Goal: Transaction & Acquisition: Purchase product/service

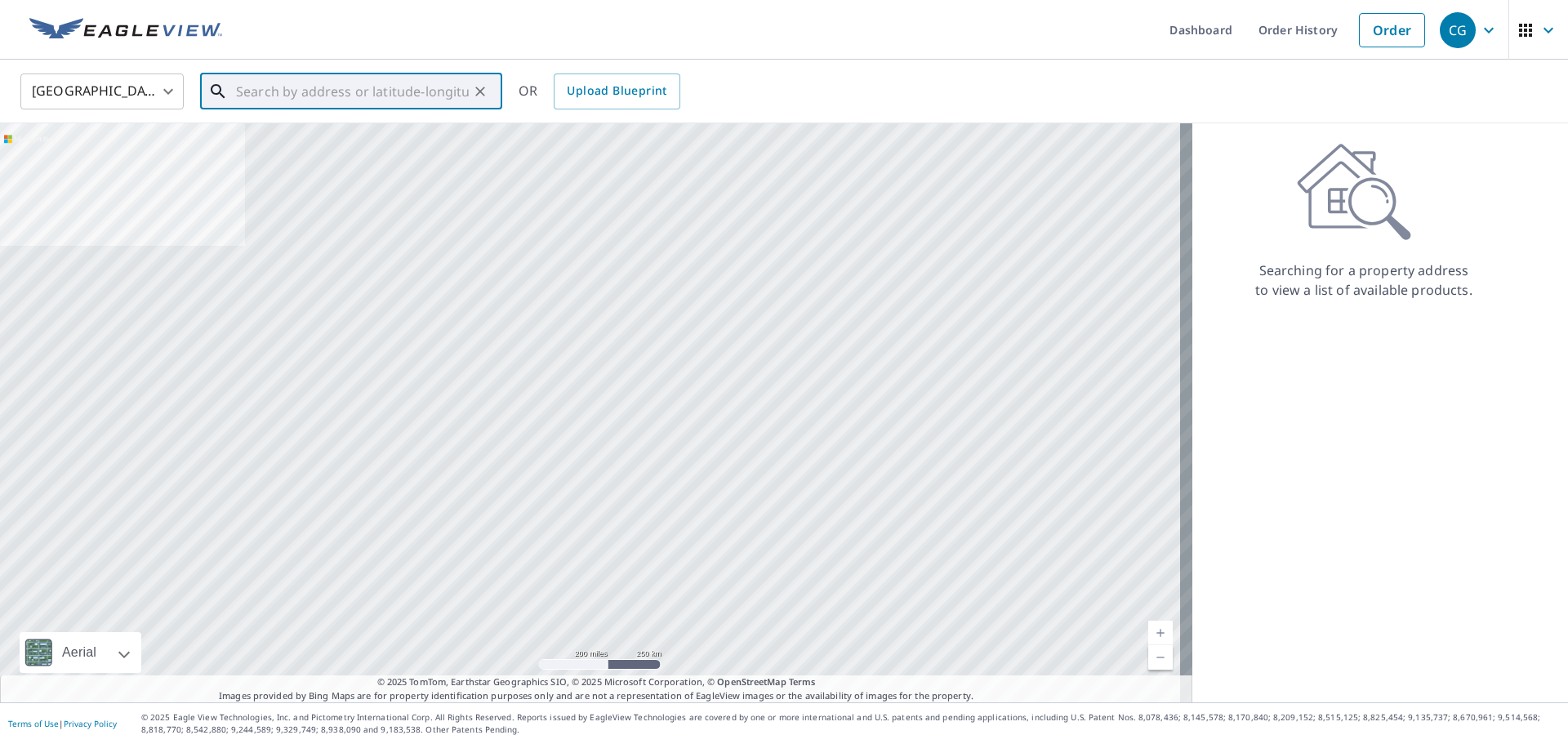
click at [380, 92] on input "text" at bounding box center [352, 91] width 233 height 46
paste input "13466 SW 11 TER"
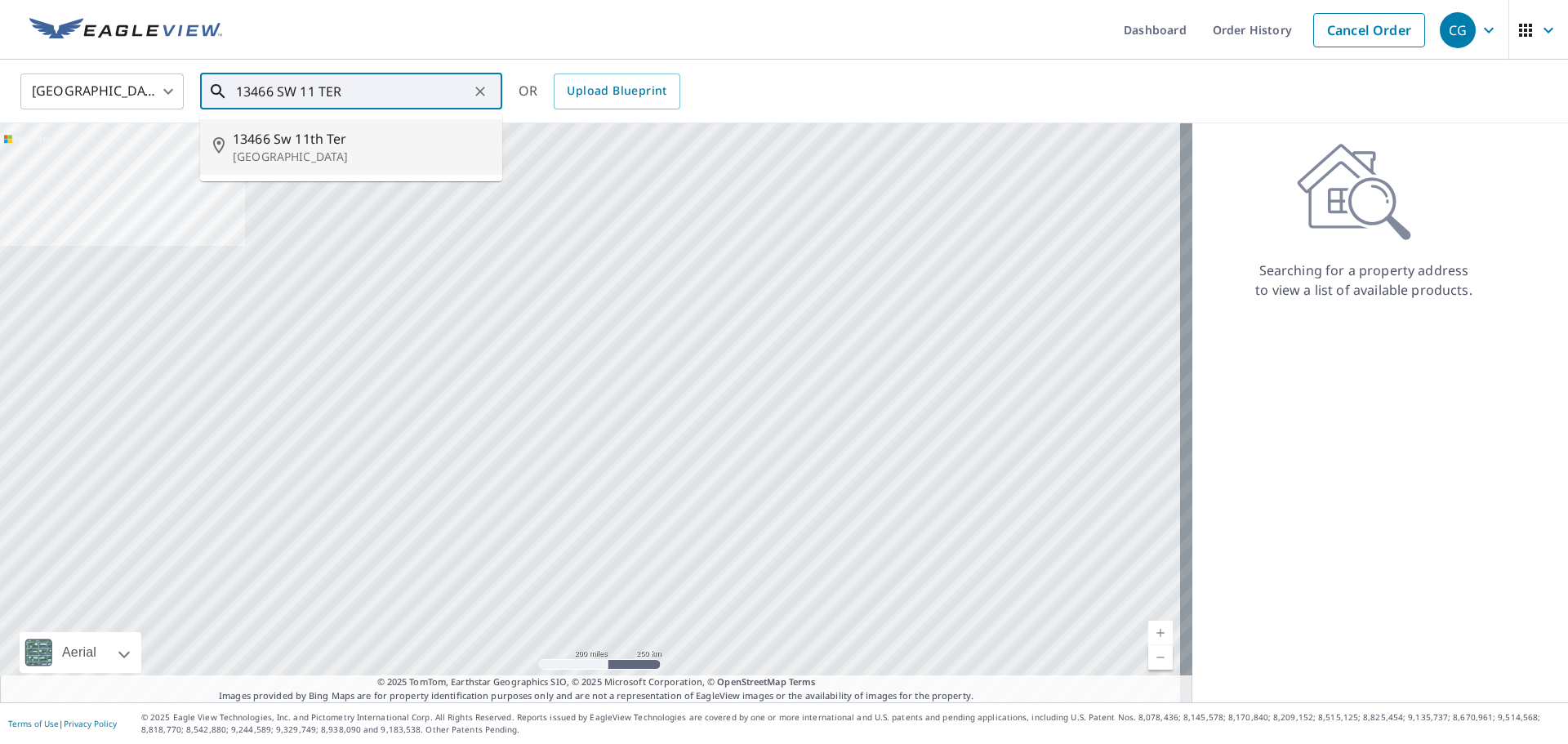
click at [390, 142] on span "13466 Sw 11th Ter" at bounding box center [361, 138] width 256 height 19
type input "[STREET_ADDRESS]"
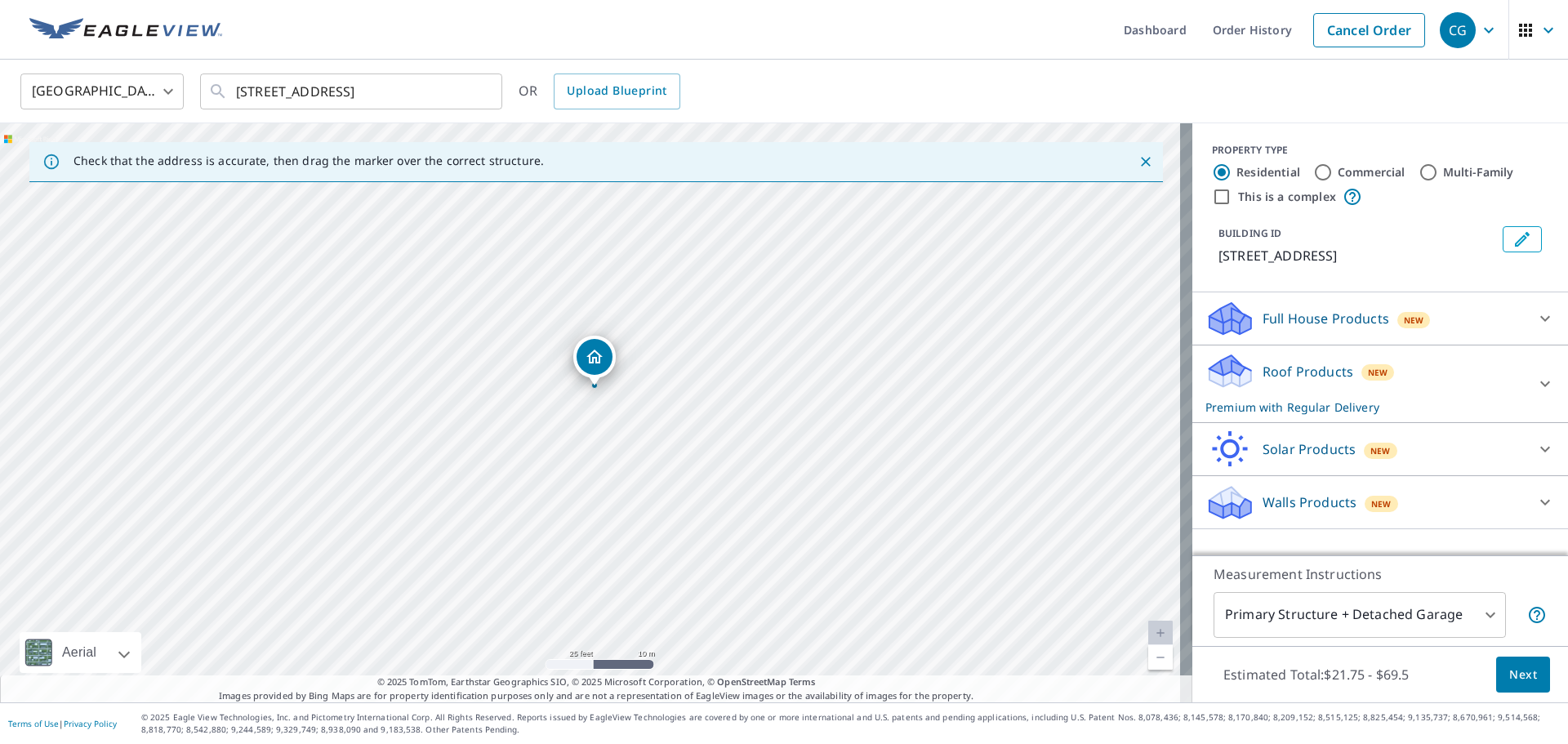
drag, startPoint x: 1440, startPoint y: 377, endPoint x: 1426, endPoint y: 378, distance: 14.0
click at [1440, 377] on div "Roof Products New Premium with Regular Delivery" at bounding box center [1365, 384] width 320 height 64
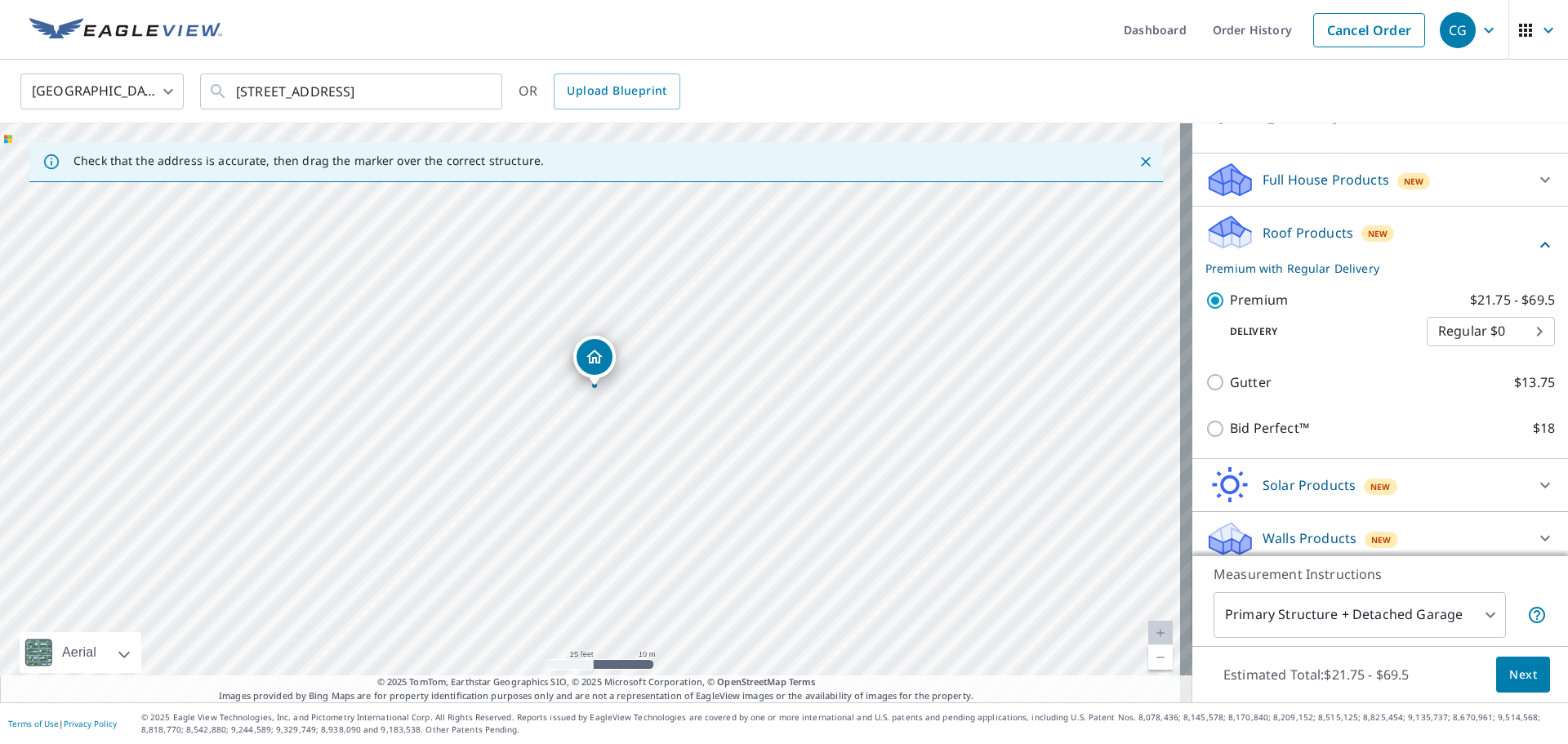
scroll to position [149, 0]
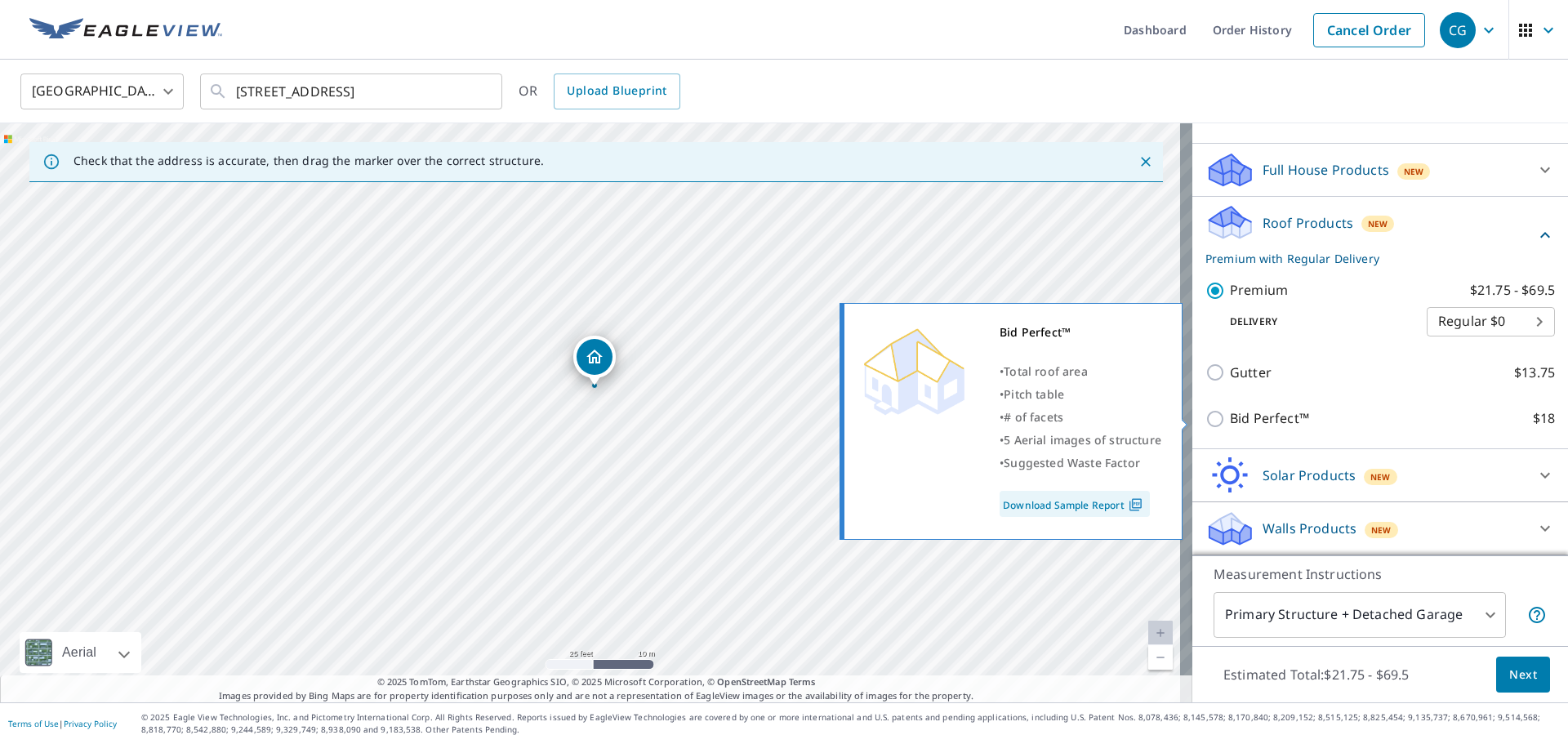
click at [1261, 410] on p "Bid Perfect™" at bounding box center [1269, 419] width 80 height 20
click at [1230, 410] on input "Bid Perfect™ $18" at bounding box center [1217, 418] width 25 height 19
checkbox input "true"
checkbox input "false"
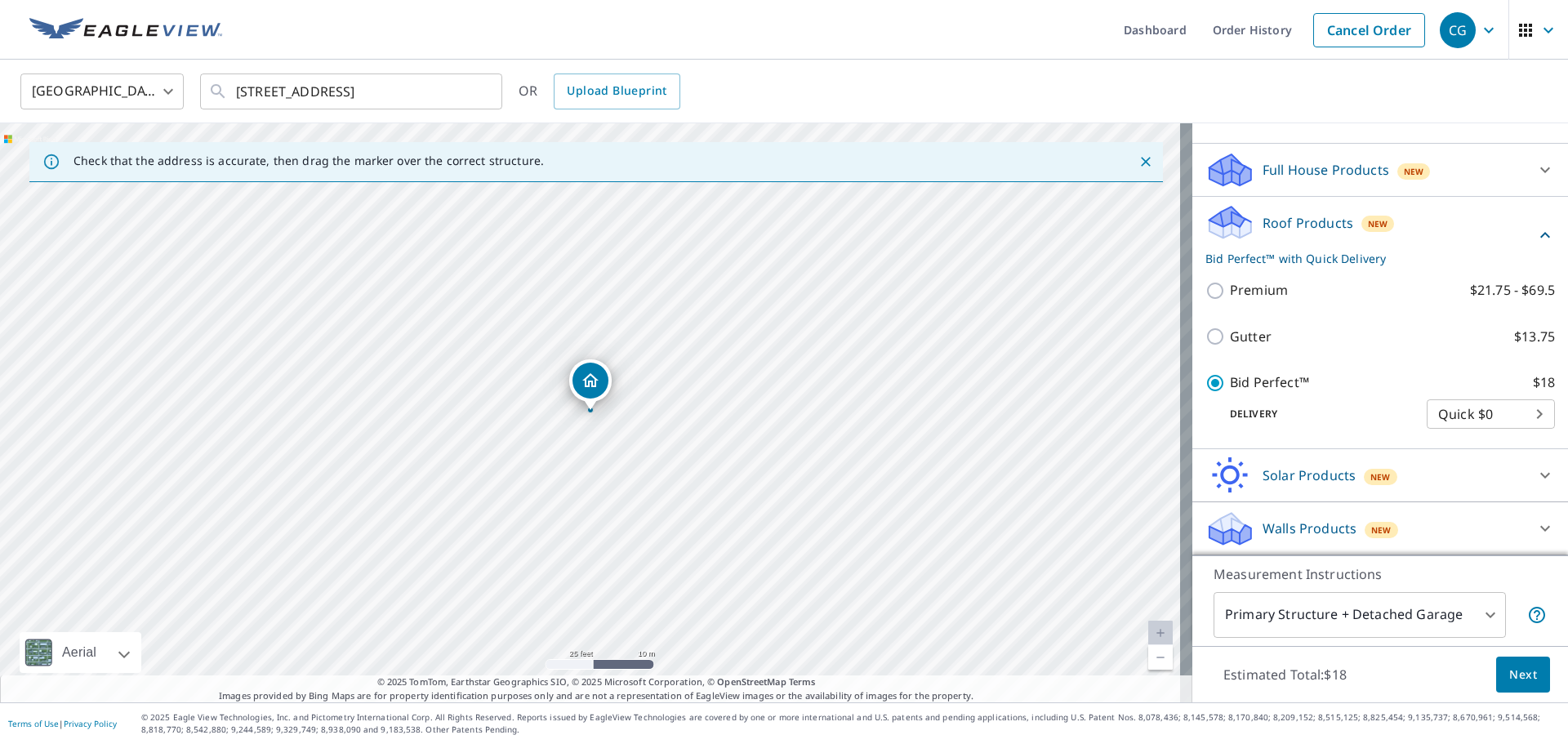
click at [1522, 674] on span "Next" at bounding box center [1522, 675] width 27 height 20
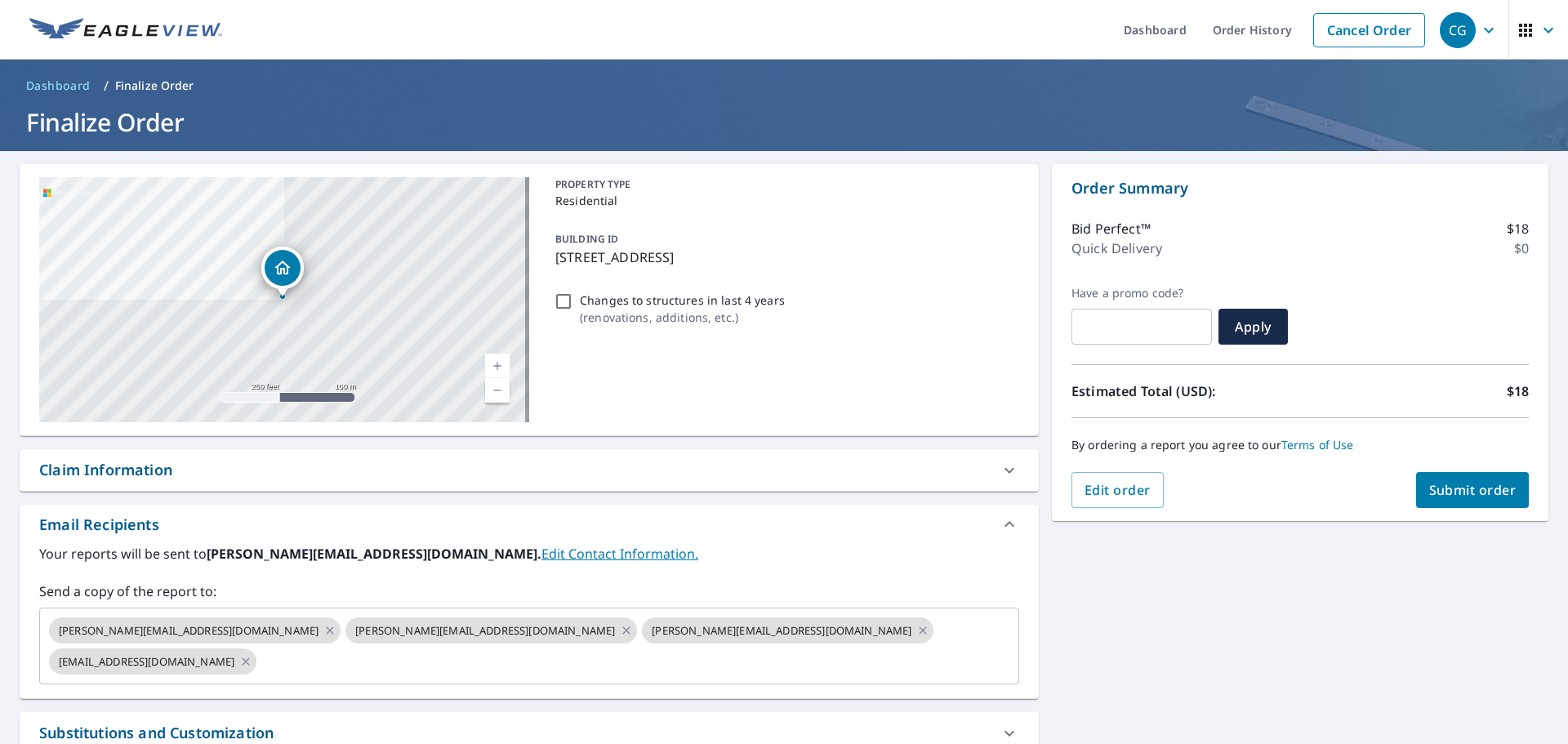
click at [1471, 482] on span "Submit order" at bounding box center [1473, 490] width 88 height 18
